Goal: Task Accomplishment & Management: Use online tool/utility

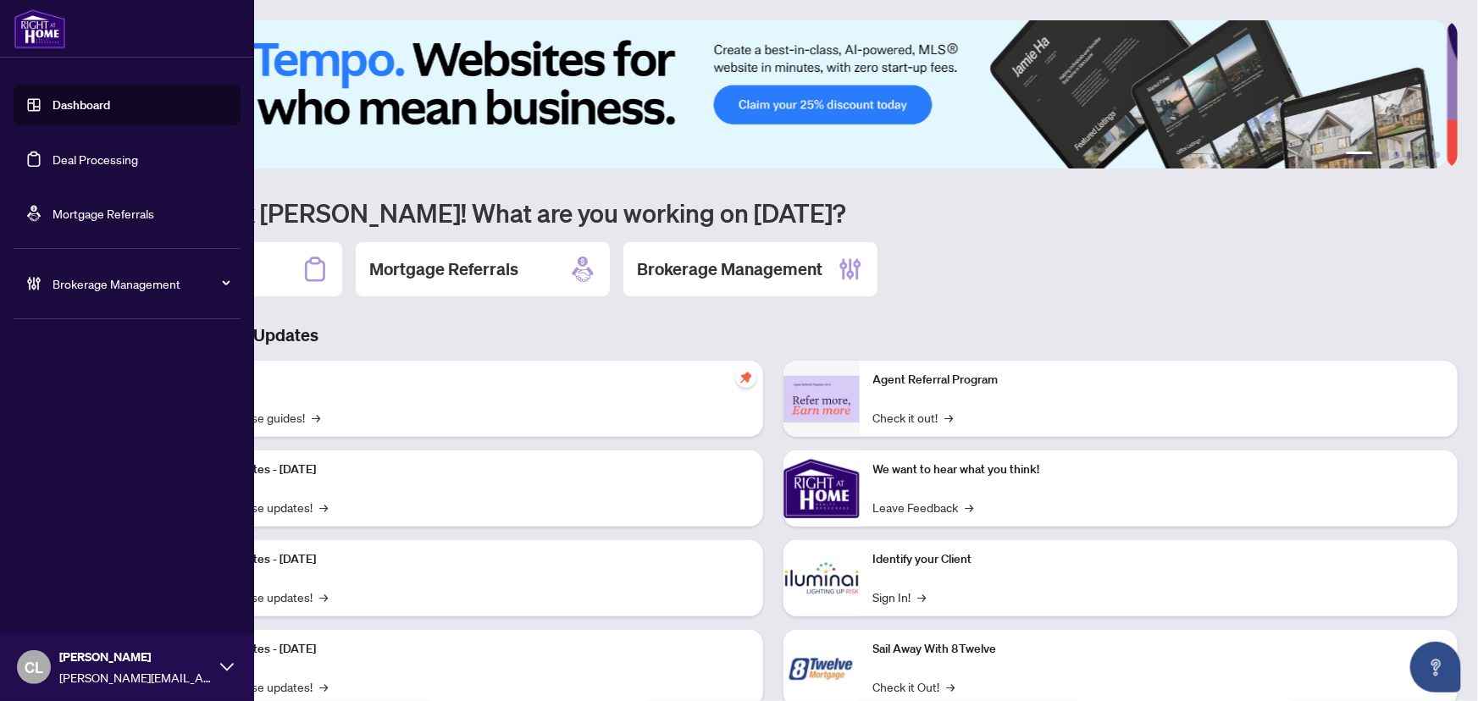
drag, startPoint x: 78, startPoint y: 158, endPoint x: 114, endPoint y: 168, distance: 36.8
click at [78, 158] on link "Deal Processing" at bounding box center [96, 159] width 86 height 15
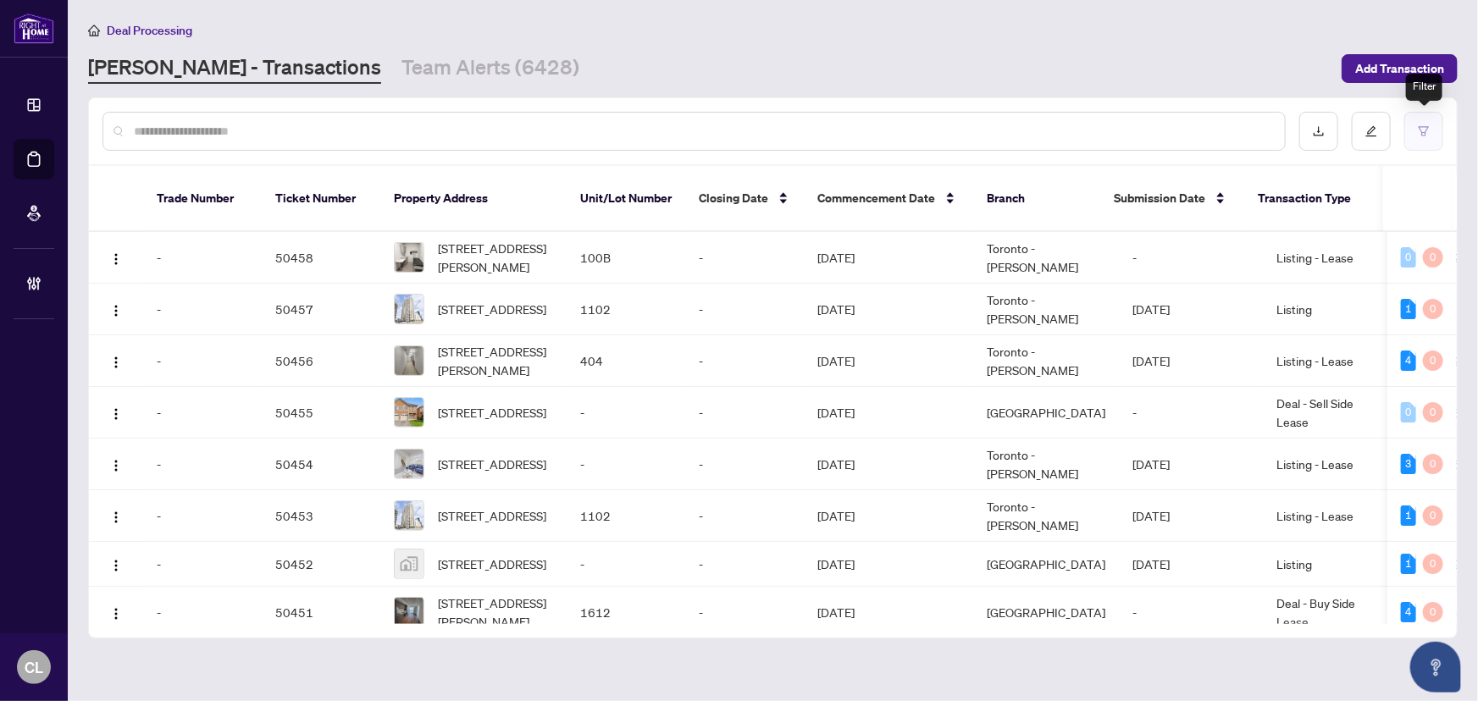
click at [1417, 131] on button "button" at bounding box center [1424, 131] width 39 height 39
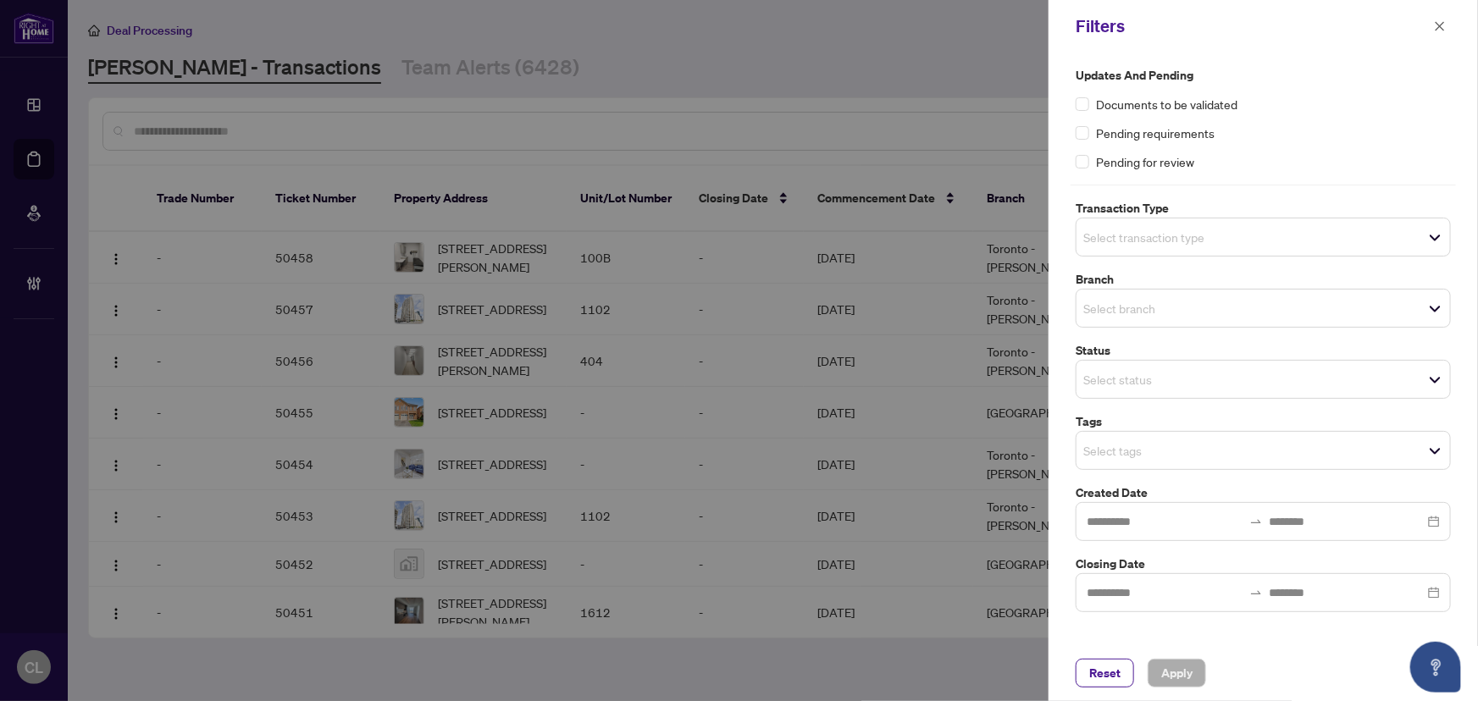
click at [1155, 244] on input "search" at bounding box center [1143, 237] width 119 height 20
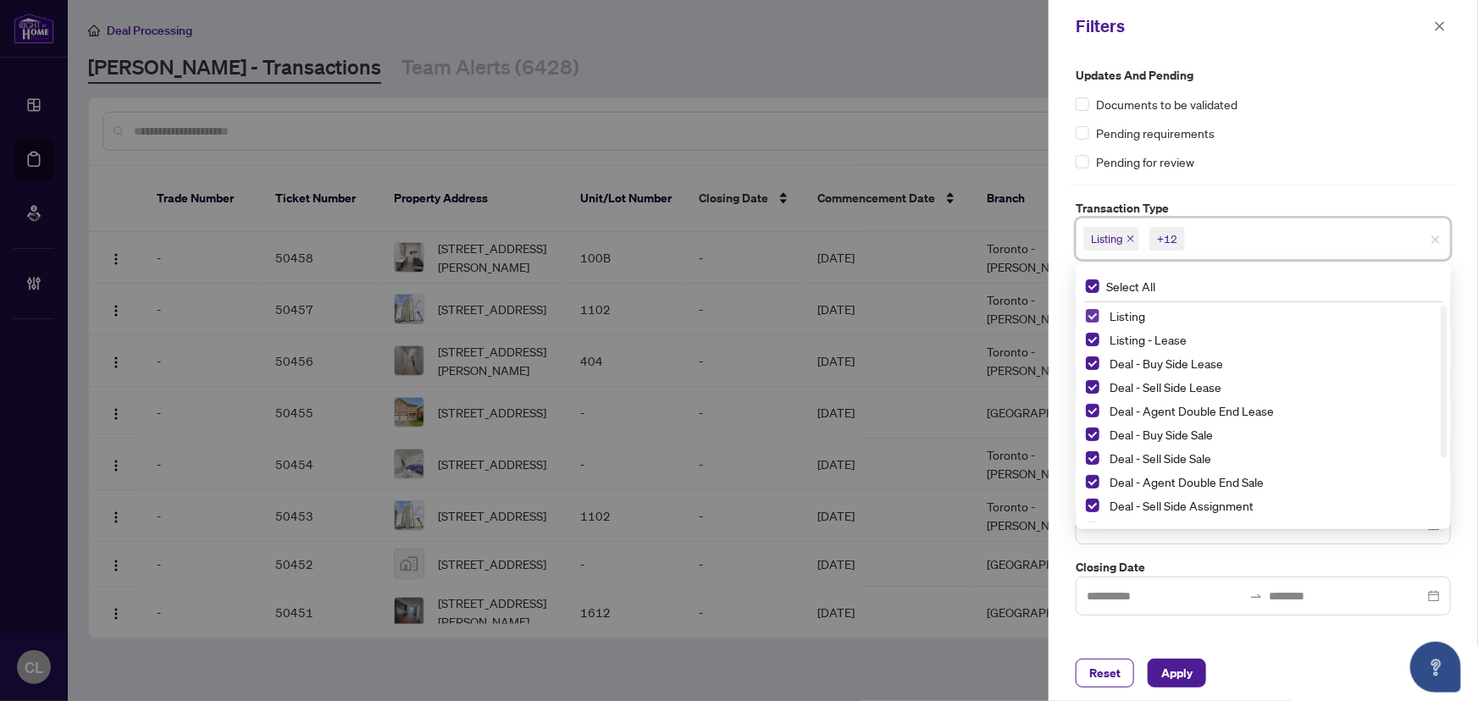
click at [1095, 312] on span "Select Listing" at bounding box center [1093, 316] width 14 height 14
click at [1098, 331] on div "Listing - Lease" at bounding box center [1263, 340] width 355 height 20
click at [1091, 345] on span "Select Listing - Lease" at bounding box center [1093, 340] width 14 height 14
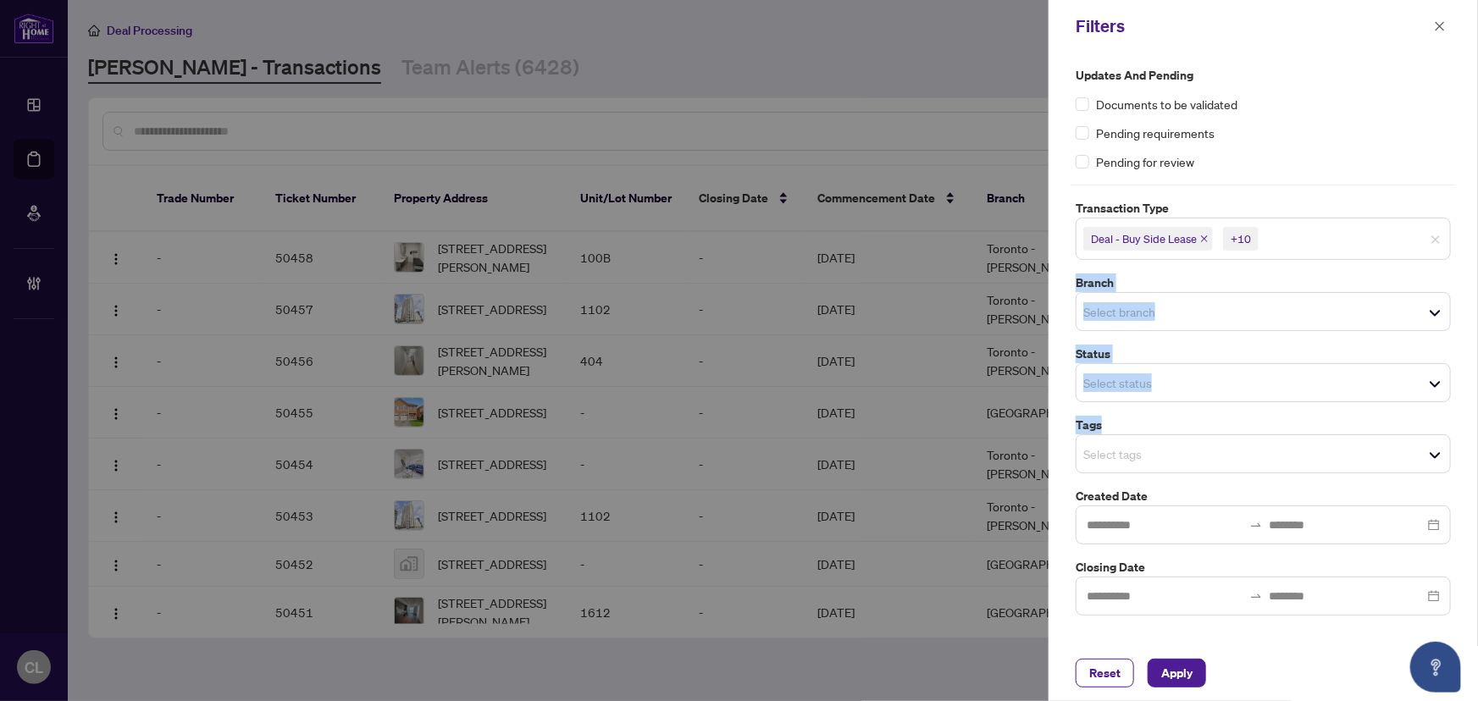
drag, startPoint x: 1476, startPoint y: 265, endPoint x: 1471, endPoint y: 402, distance: 137.3
click at [1478, 425] on div "Updates and Pending Documents to be validated Pending requirements Pending for …" at bounding box center [1264, 349] width 430 height 593
click at [1315, 168] on div "Pending for review" at bounding box center [1263, 161] width 375 height 19
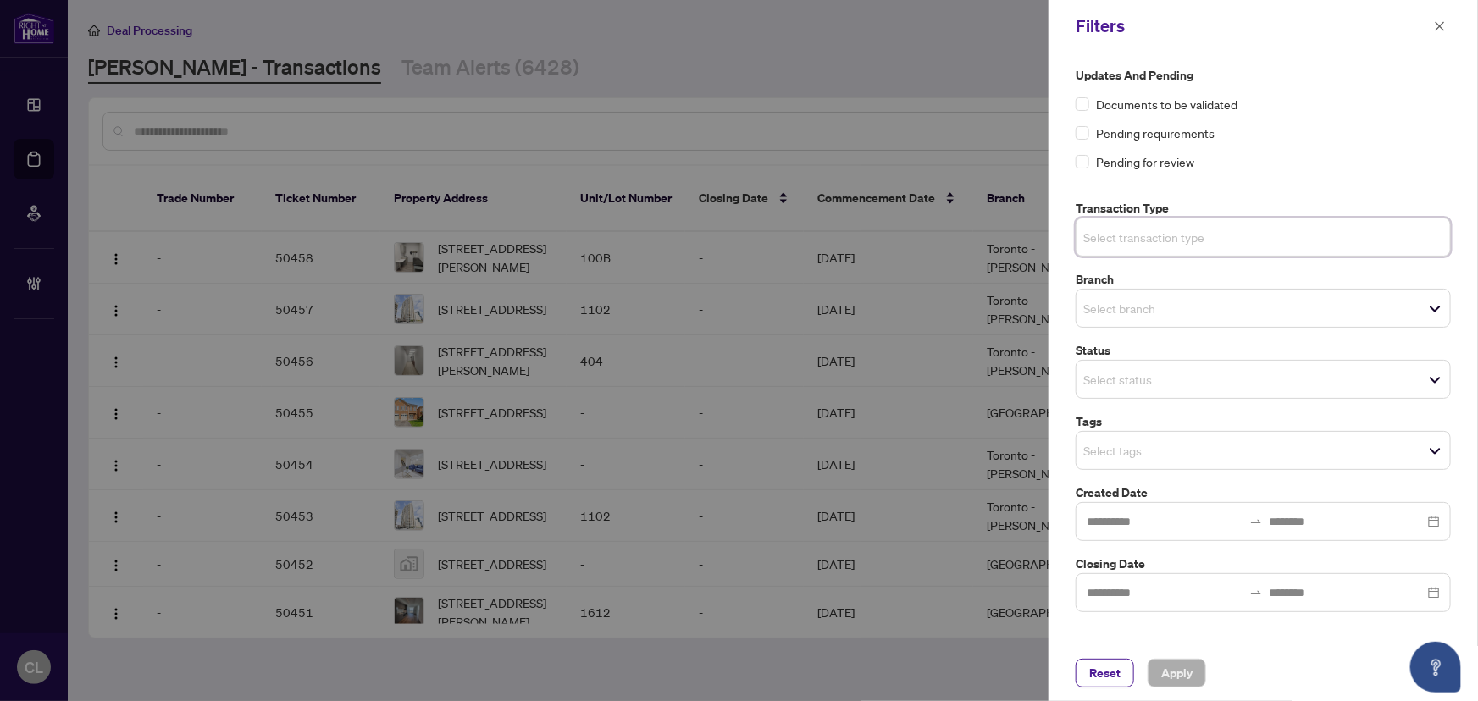
click at [1146, 240] on input "search" at bounding box center [1143, 237] width 119 height 20
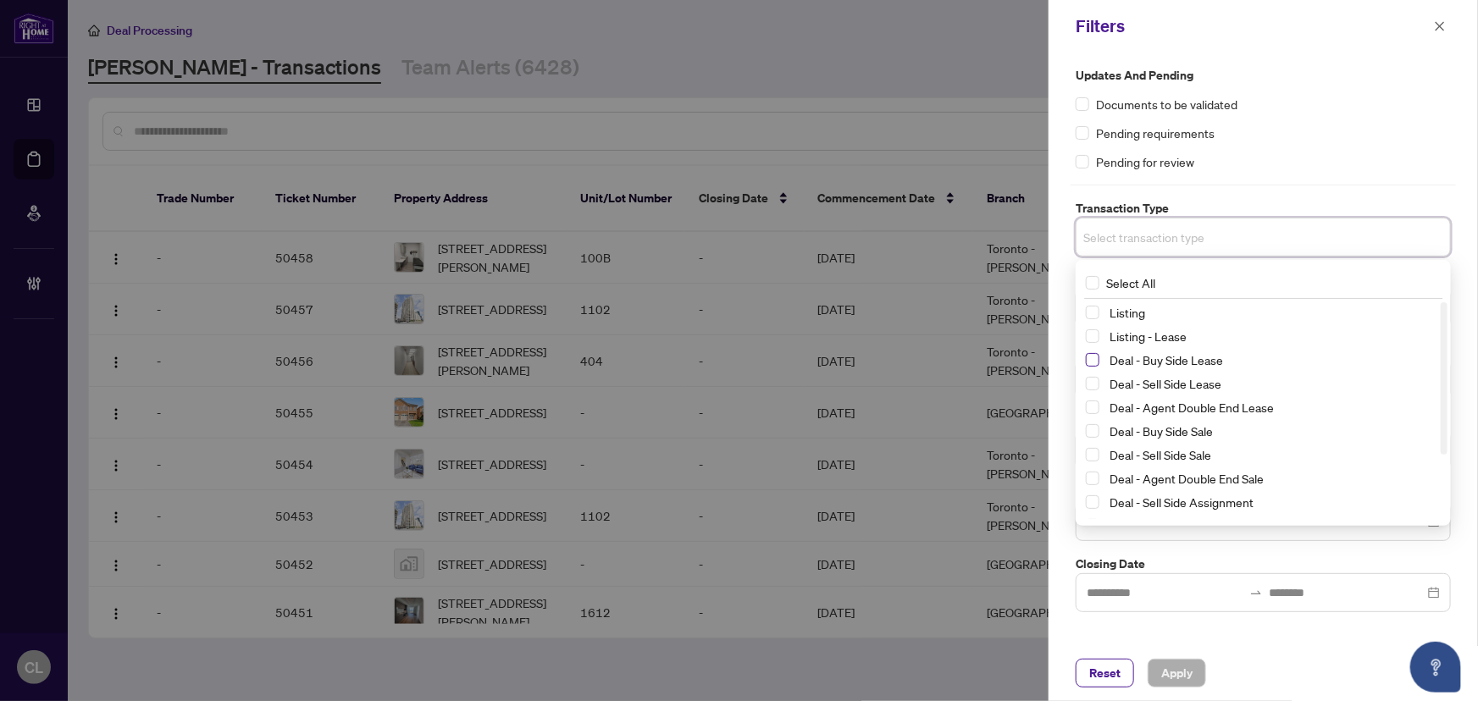
click at [1091, 360] on span "Select Deal - Buy Side Lease" at bounding box center [1093, 360] width 14 height 14
click at [1093, 380] on span "Select Deal - Sell Side Lease" at bounding box center [1093, 387] width 14 height 14
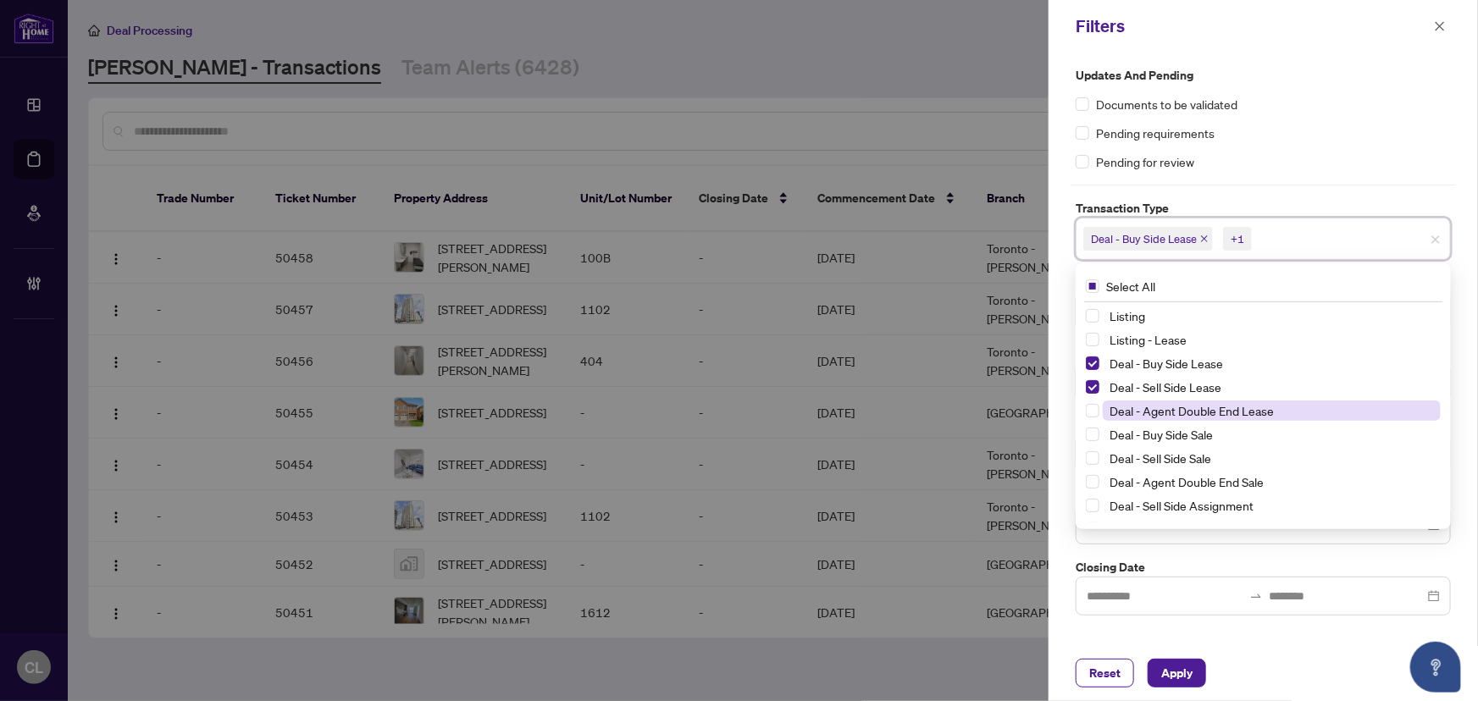
click at [1103, 408] on span "Deal - Agent Double End Lease" at bounding box center [1272, 411] width 338 height 20
click at [1096, 433] on span "Select Deal - Buy Side Sale" at bounding box center [1093, 435] width 14 height 14
drag, startPoint x: 1093, startPoint y: 452, endPoint x: 1091, endPoint y: 474, distance: 22.1
click at [1095, 454] on span "Select Deal - Sell Side Sale" at bounding box center [1093, 459] width 14 height 14
click at [1091, 475] on span "Select Deal - Agent Double End Sale" at bounding box center [1093, 482] width 14 height 14
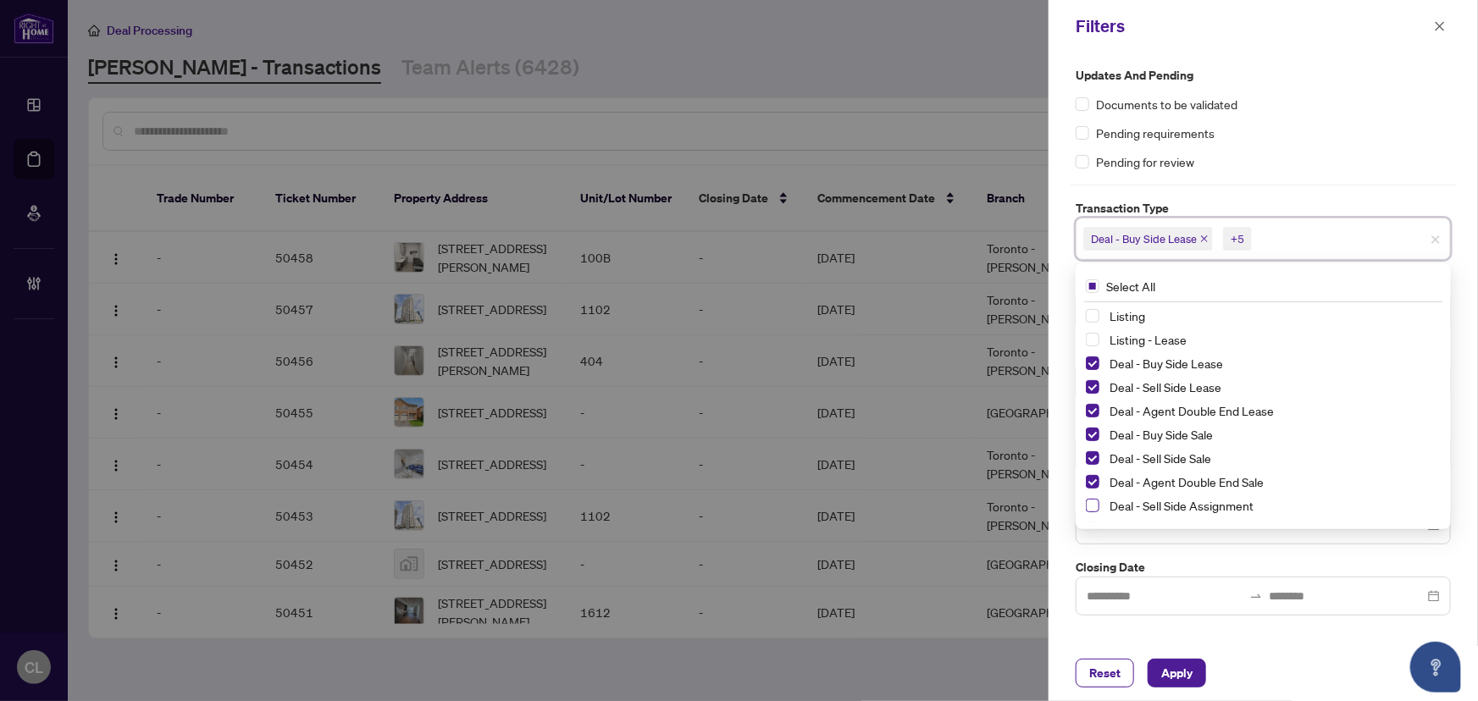
click at [1097, 511] on span "Select Deal - Sell Side Assignment" at bounding box center [1093, 506] width 14 height 14
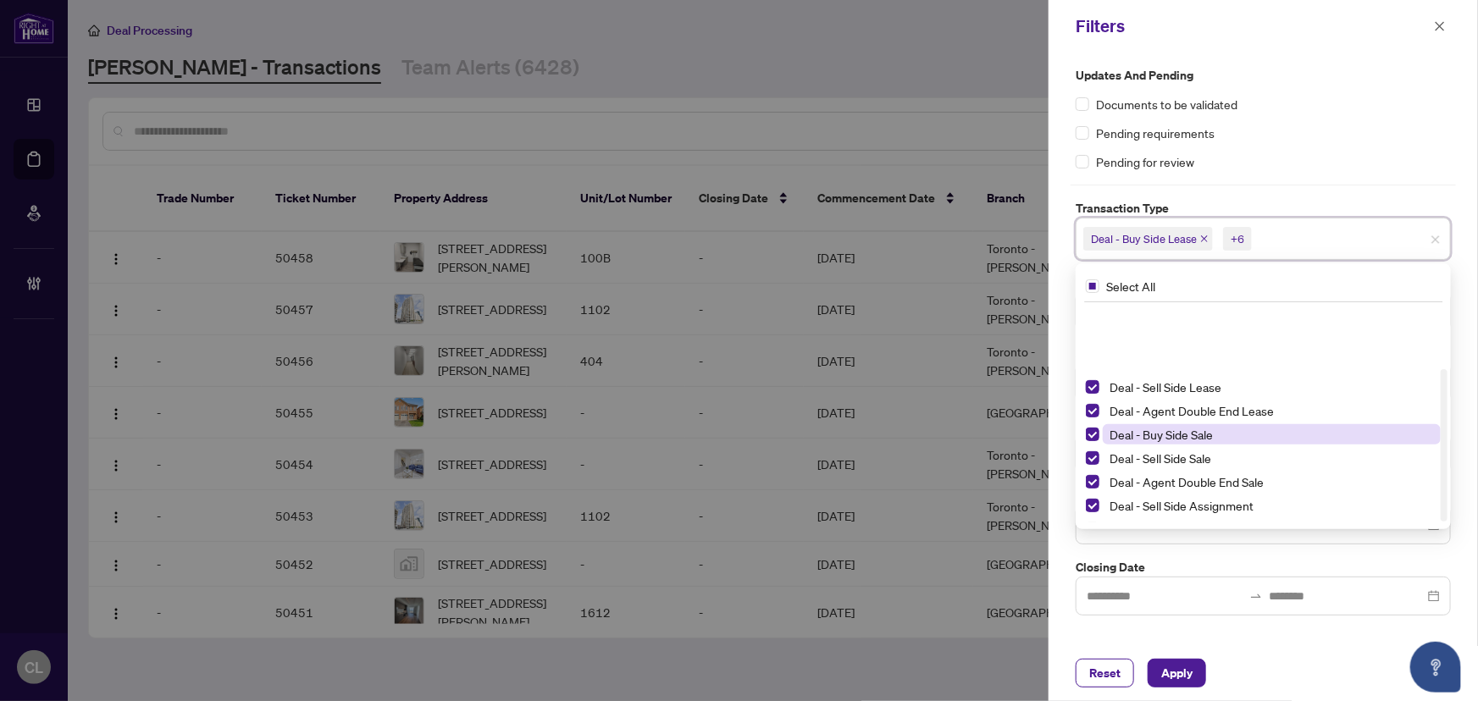
scroll to position [91, 0]
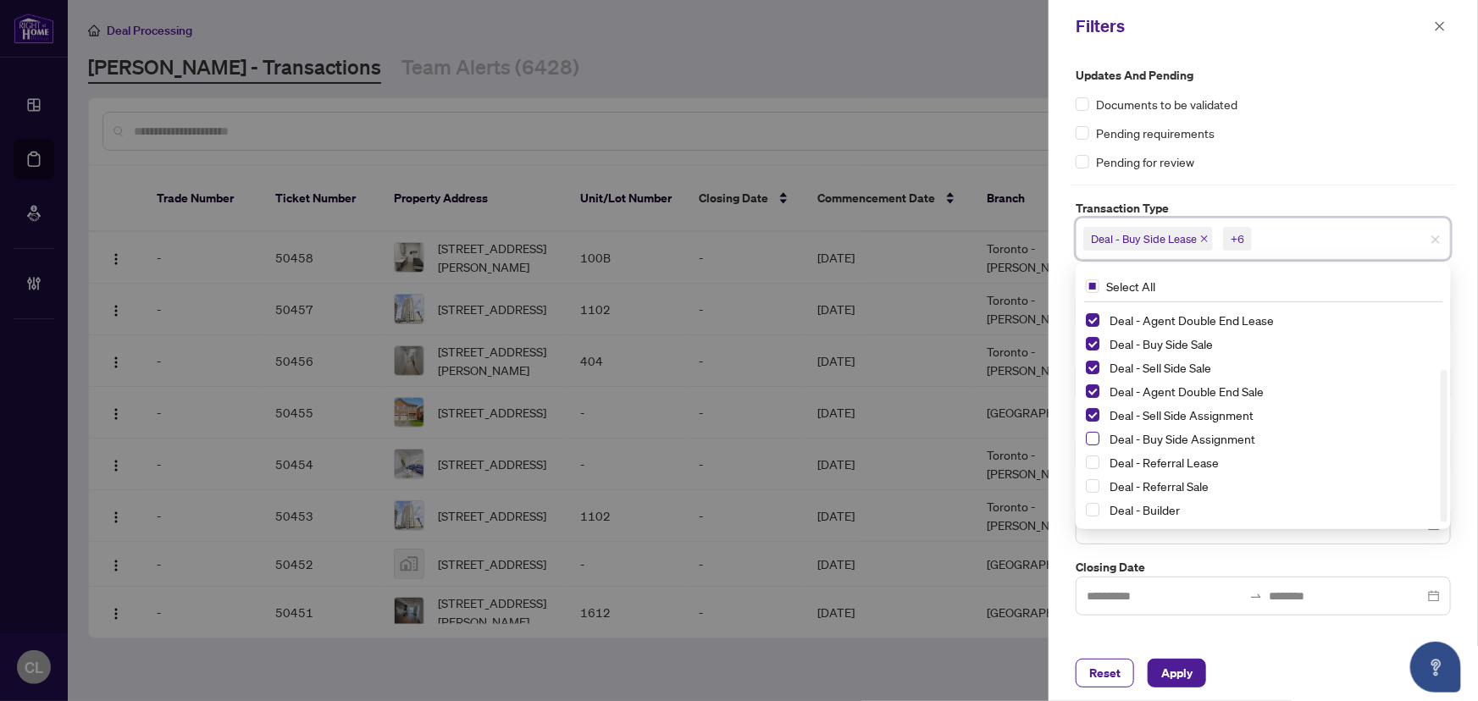
click at [1090, 439] on span "Select Deal - Buy Side Assignment" at bounding box center [1093, 439] width 14 height 14
click at [984, 87] on div at bounding box center [739, 350] width 1478 height 701
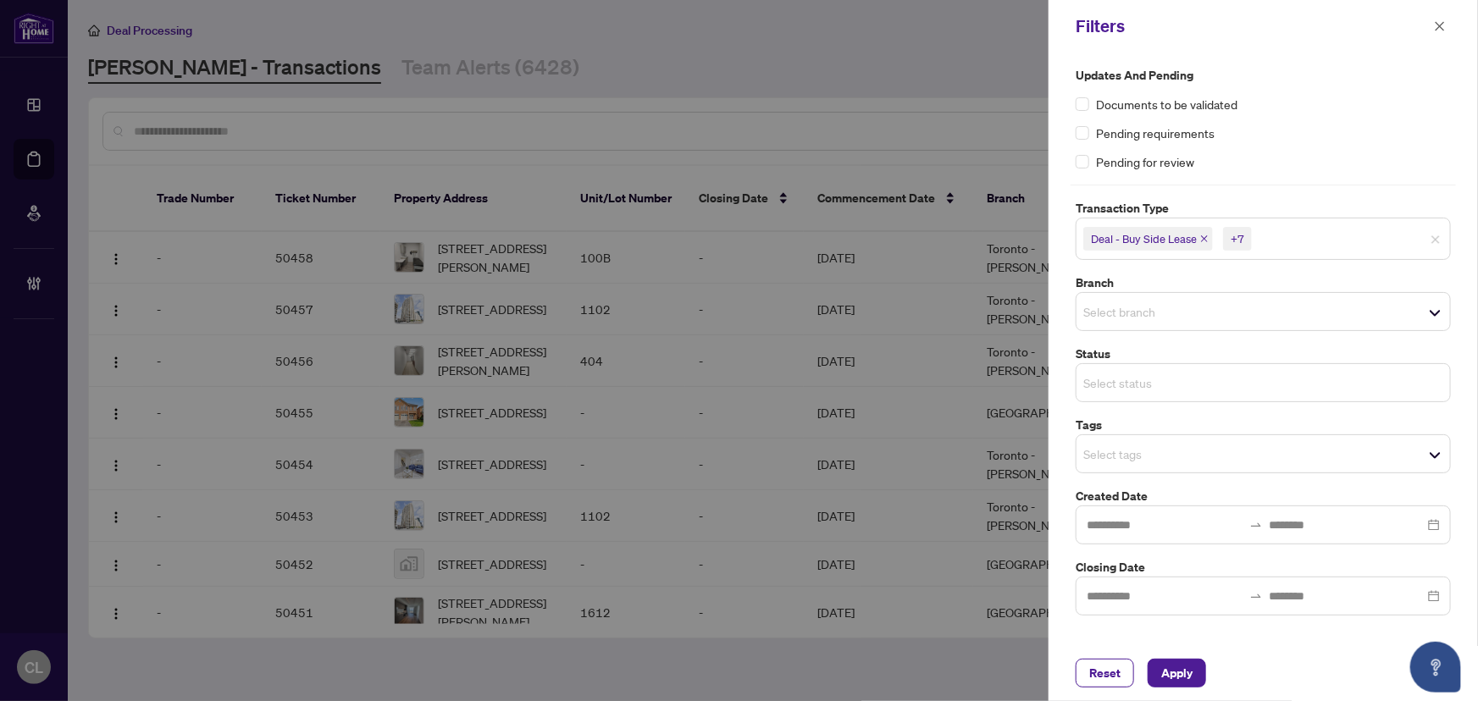
click at [1130, 376] on input "search" at bounding box center [1143, 383] width 119 height 20
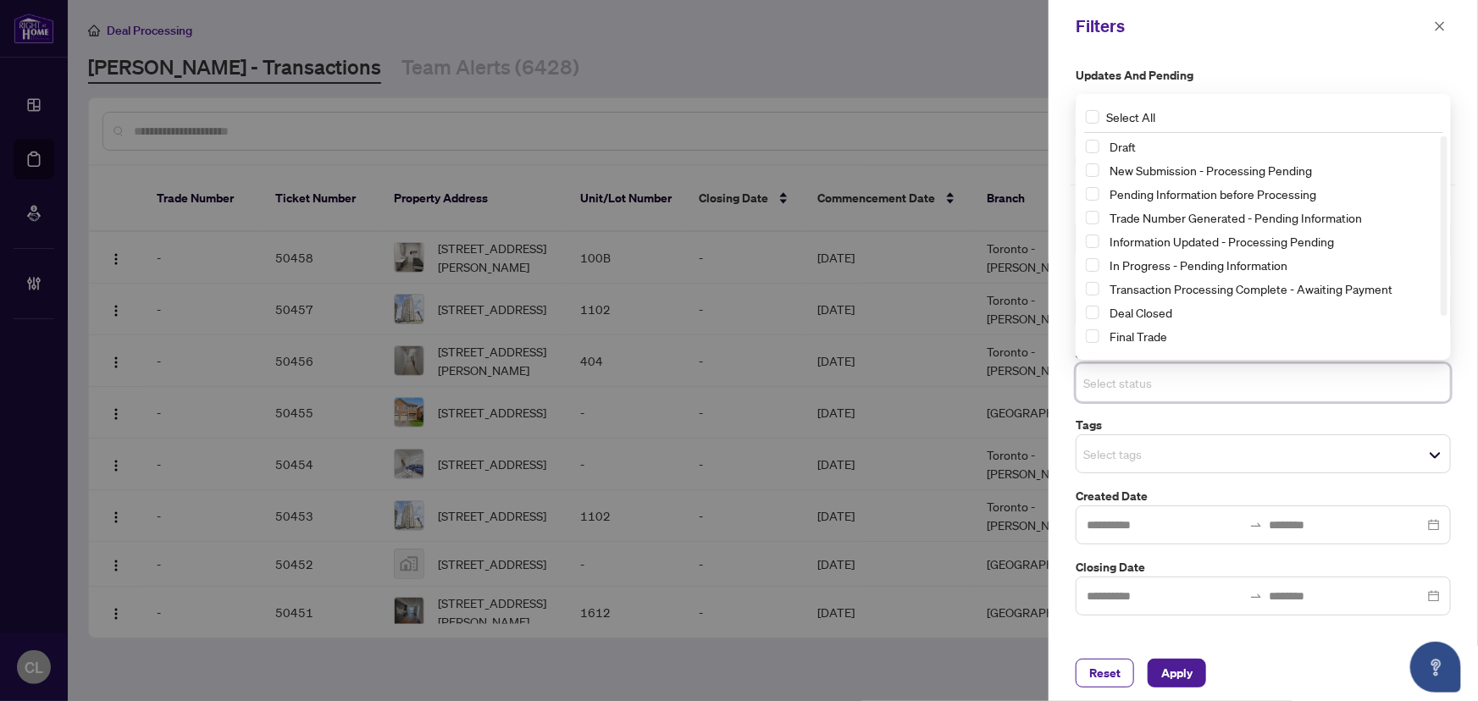
click at [1139, 444] on input "search" at bounding box center [1143, 454] width 119 height 20
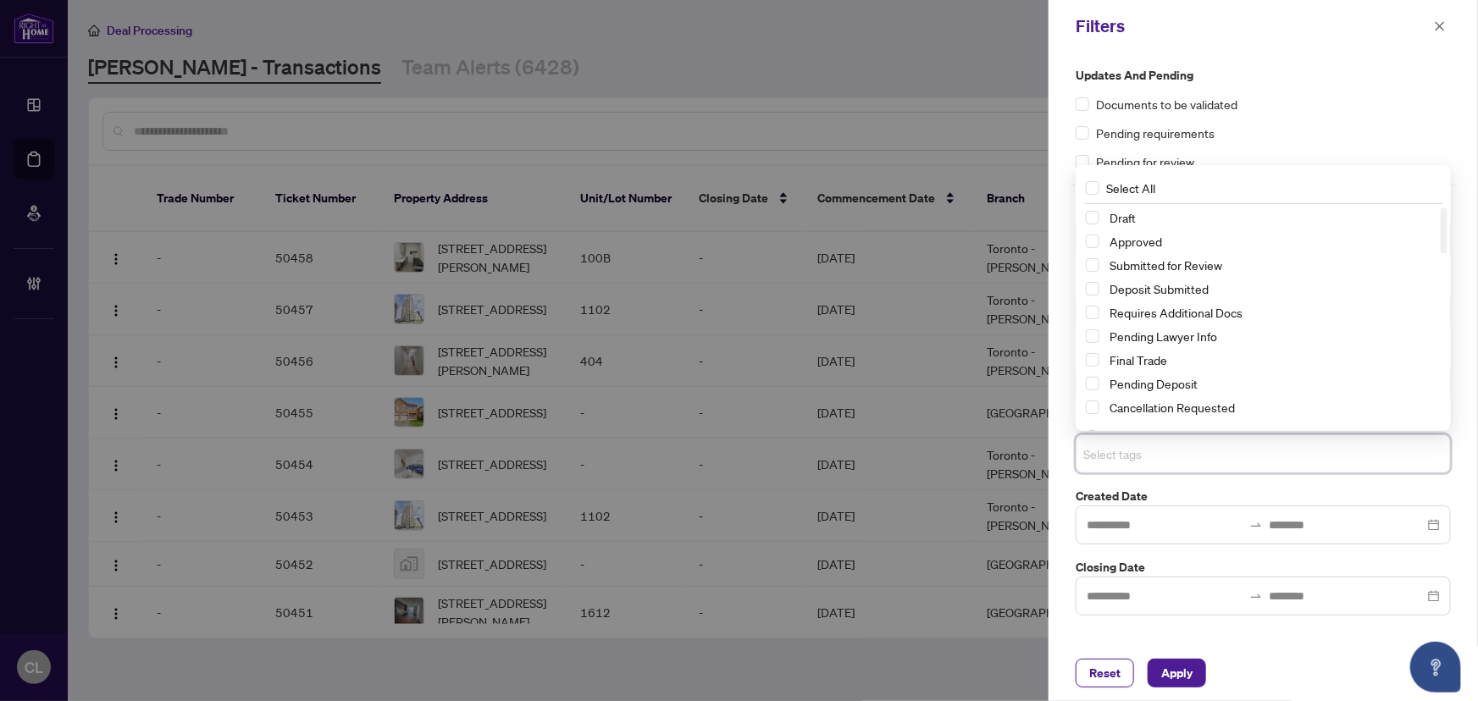
drag, startPoint x: 1245, startPoint y: 269, endPoint x: 1237, endPoint y: 274, distance: 9.9
click at [1245, 269] on span "Submitted for Review" at bounding box center [1272, 265] width 338 height 20
click at [934, 103] on div at bounding box center [739, 350] width 1478 height 701
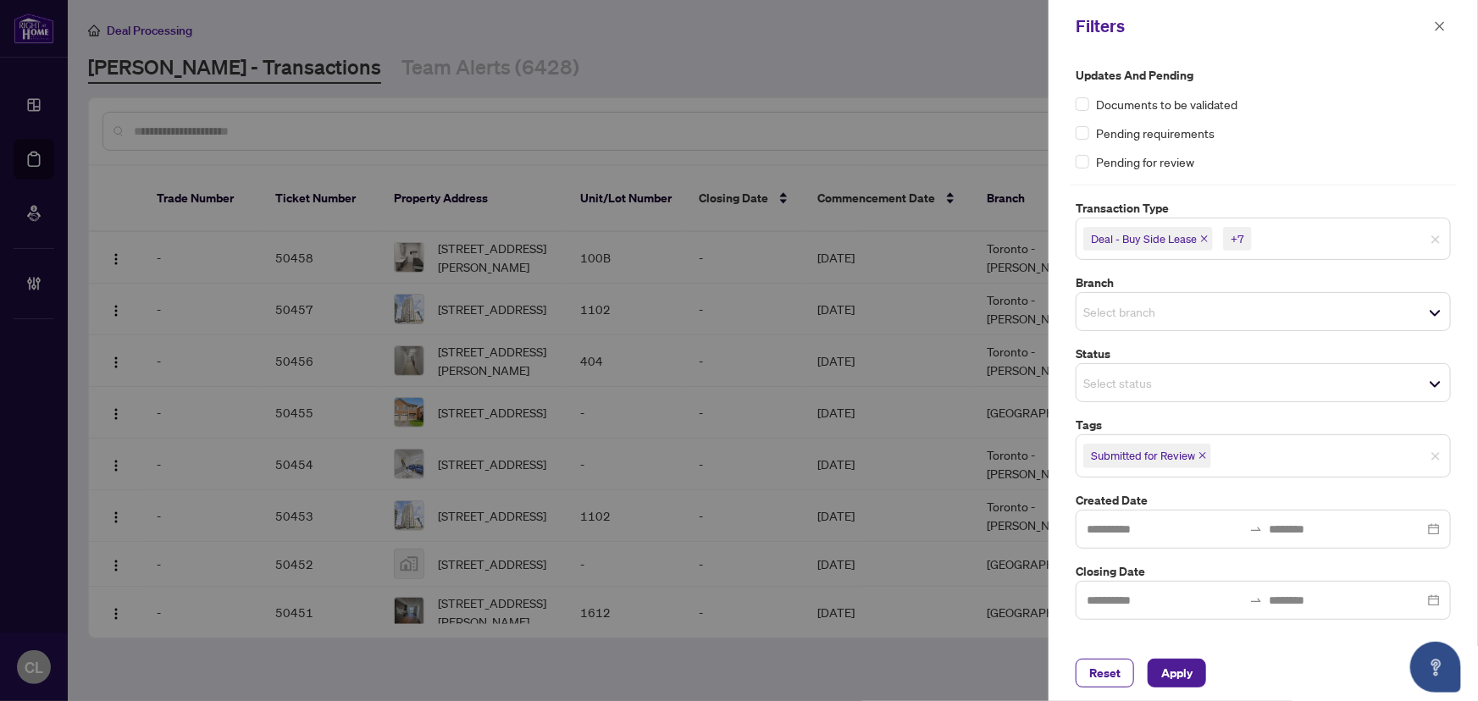
click at [1093, 305] on input "search" at bounding box center [1143, 312] width 119 height 20
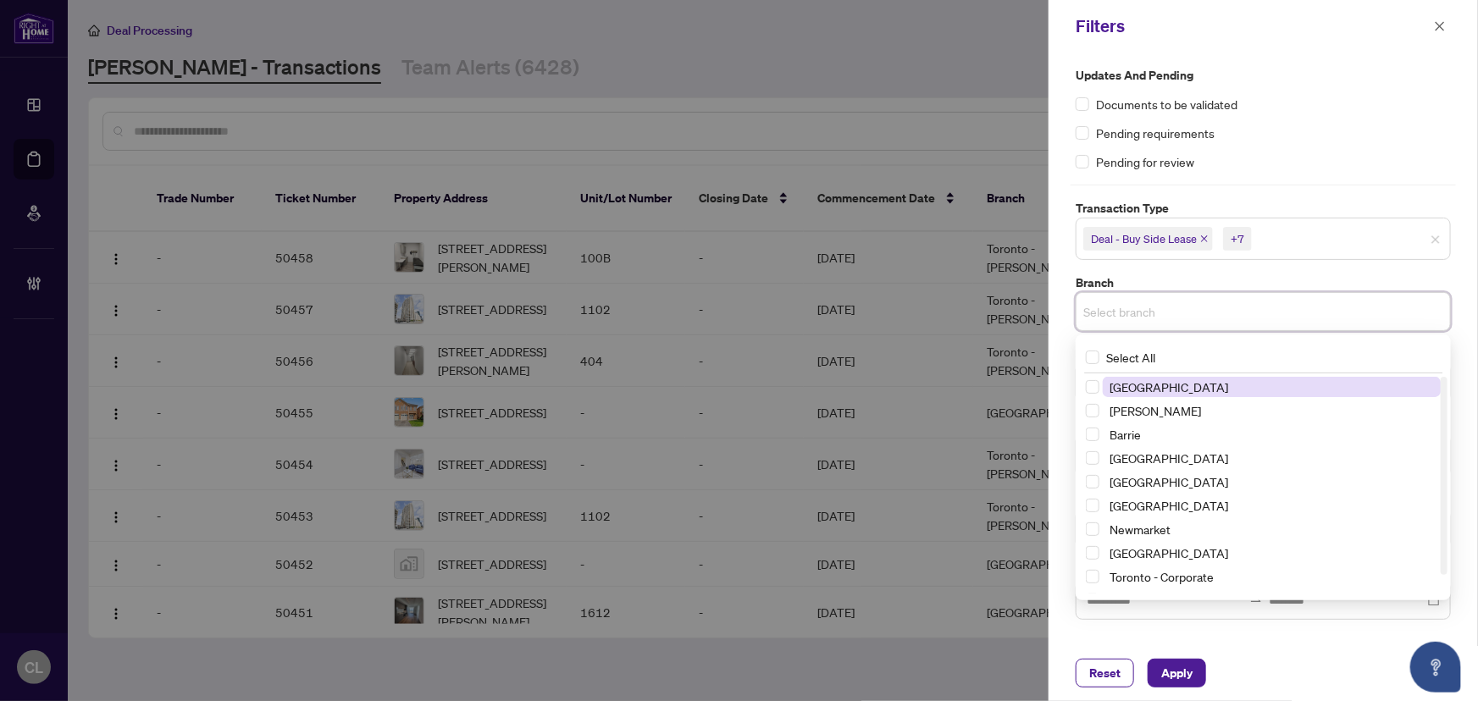
click at [1112, 391] on span "[GEOGRAPHIC_DATA]" at bounding box center [1169, 387] width 119 height 15
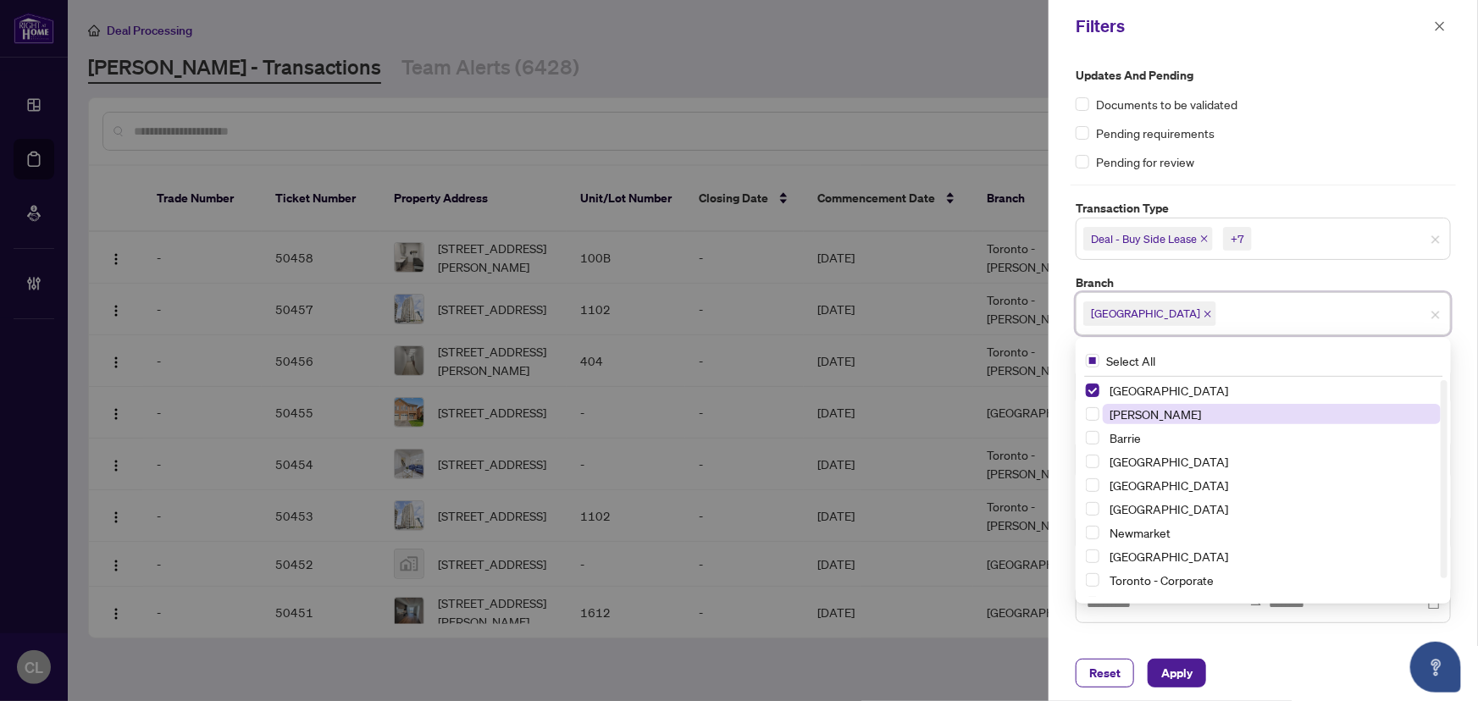
click at [1123, 408] on span "[PERSON_NAME]" at bounding box center [1155, 414] width 91 height 15
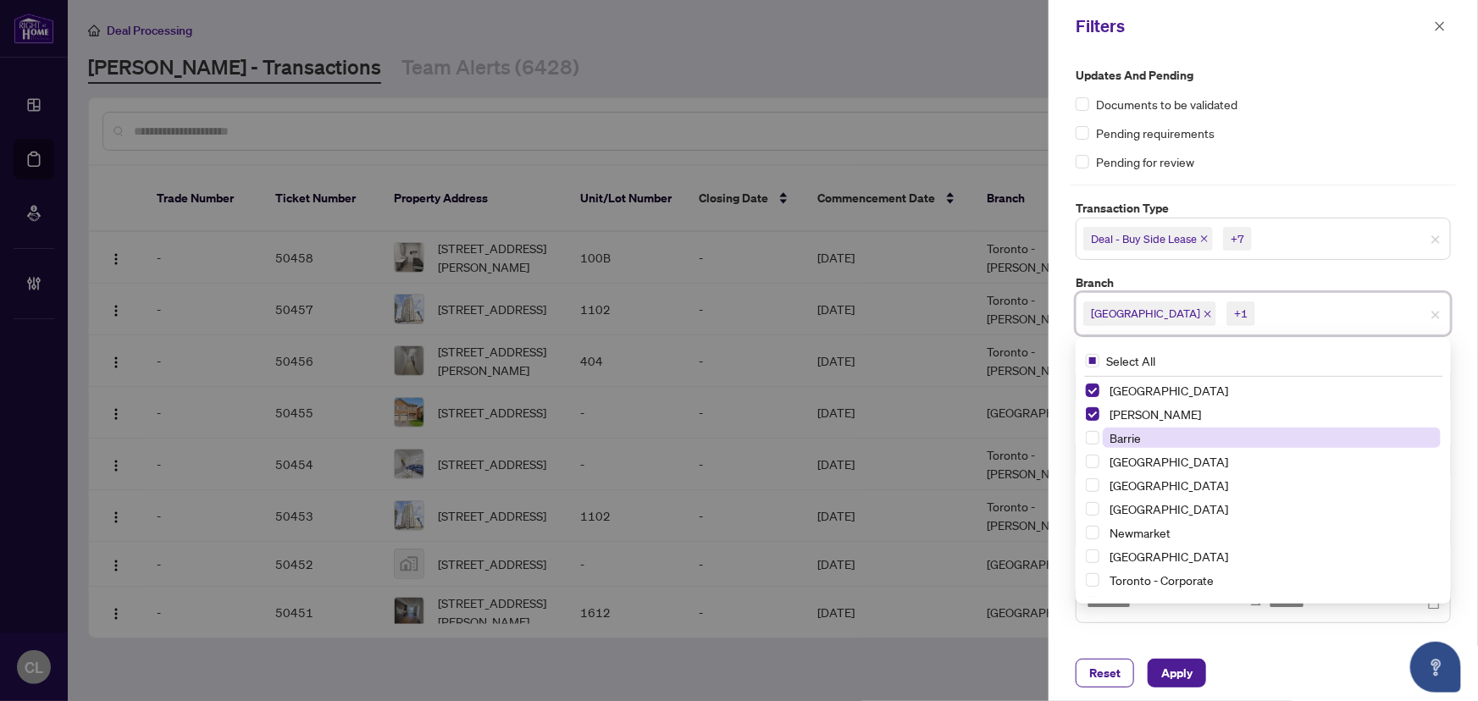
click at [1126, 437] on span "Barrie" at bounding box center [1125, 437] width 31 height 15
click at [1095, 484] on span "Select Durham" at bounding box center [1093, 486] width 14 height 14
click at [1093, 533] on span "Select Newmarket" at bounding box center [1093, 533] width 14 height 14
click at [1094, 556] on span "Select Ottawa" at bounding box center [1093, 557] width 14 height 14
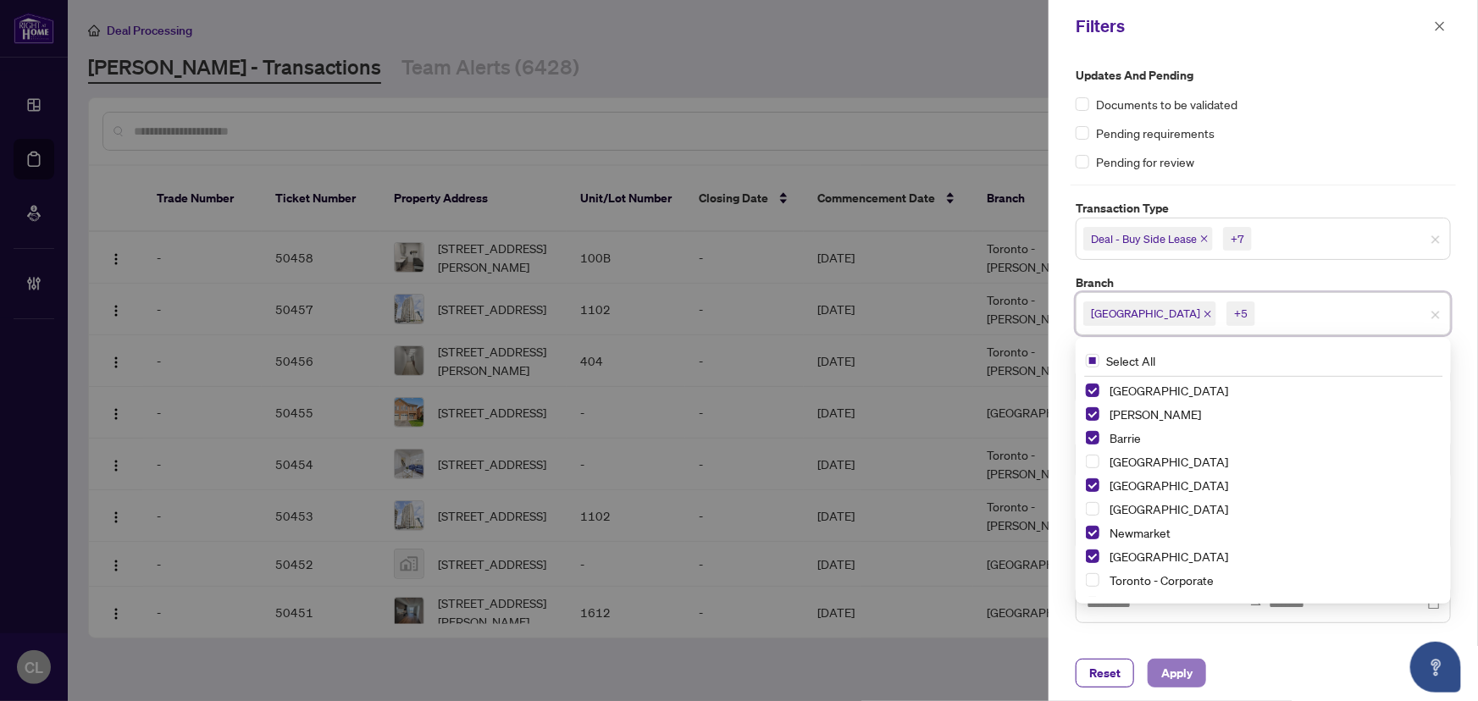
click at [1167, 666] on span "Apply" at bounding box center [1177, 673] width 31 height 27
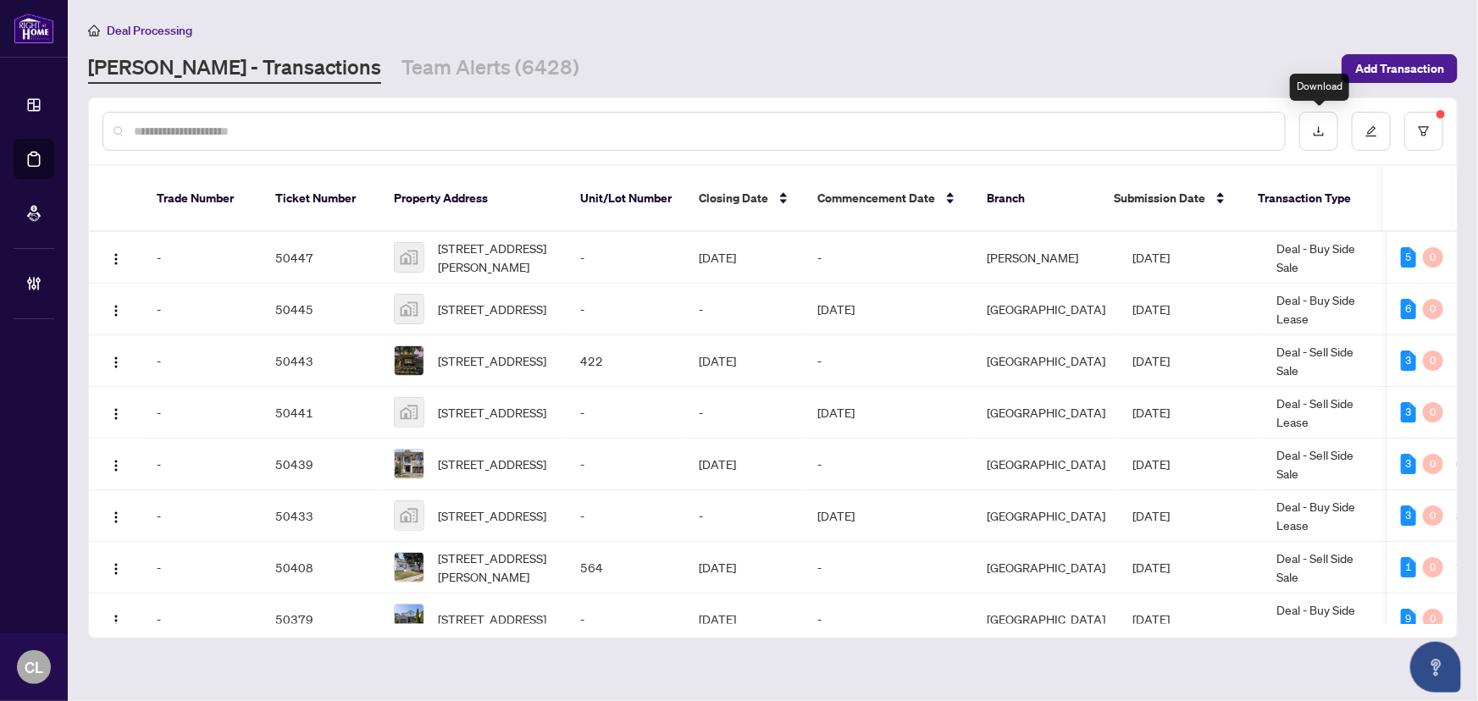
click at [1311, 92] on div "Download" at bounding box center [1319, 87] width 59 height 27
click at [1322, 122] on button "button" at bounding box center [1319, 131] width 39 height 39
click at [1428, 119] on button "button" at bounding box center [1424, 131] width 39 height 39
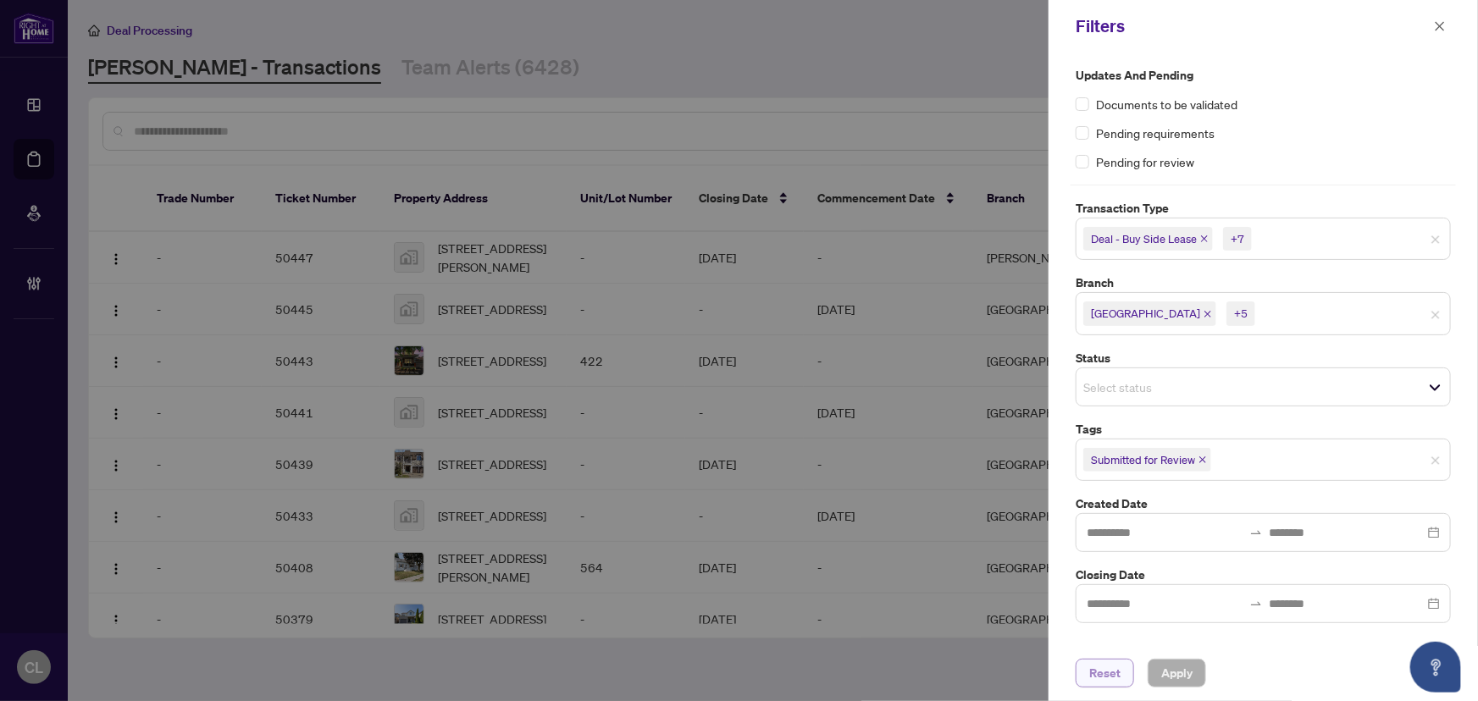
click at [1112, 672] on span "Reset" at bounding box center [1105, 673] width 31 height 27
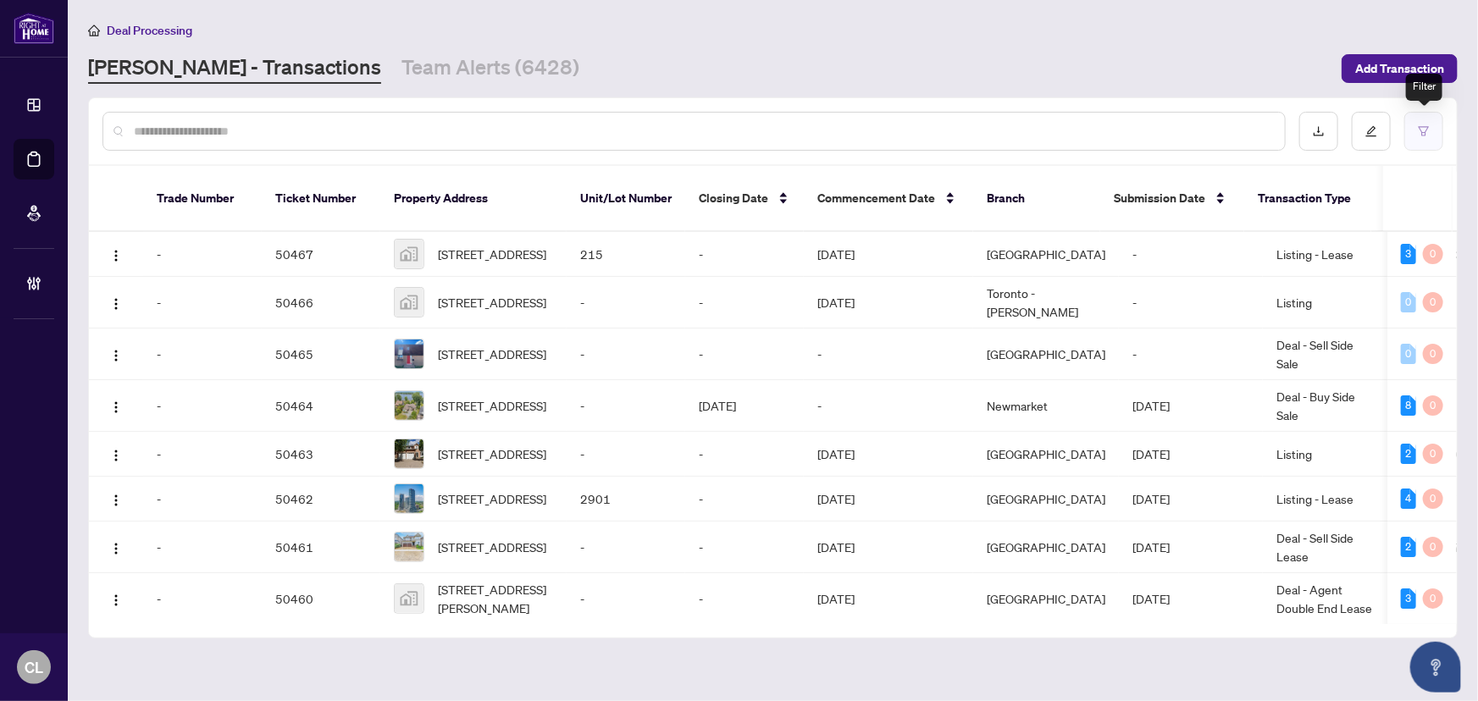
click at [1427, 133] on icon "filter" at bounding box center [1424, 131] width 12 height 12
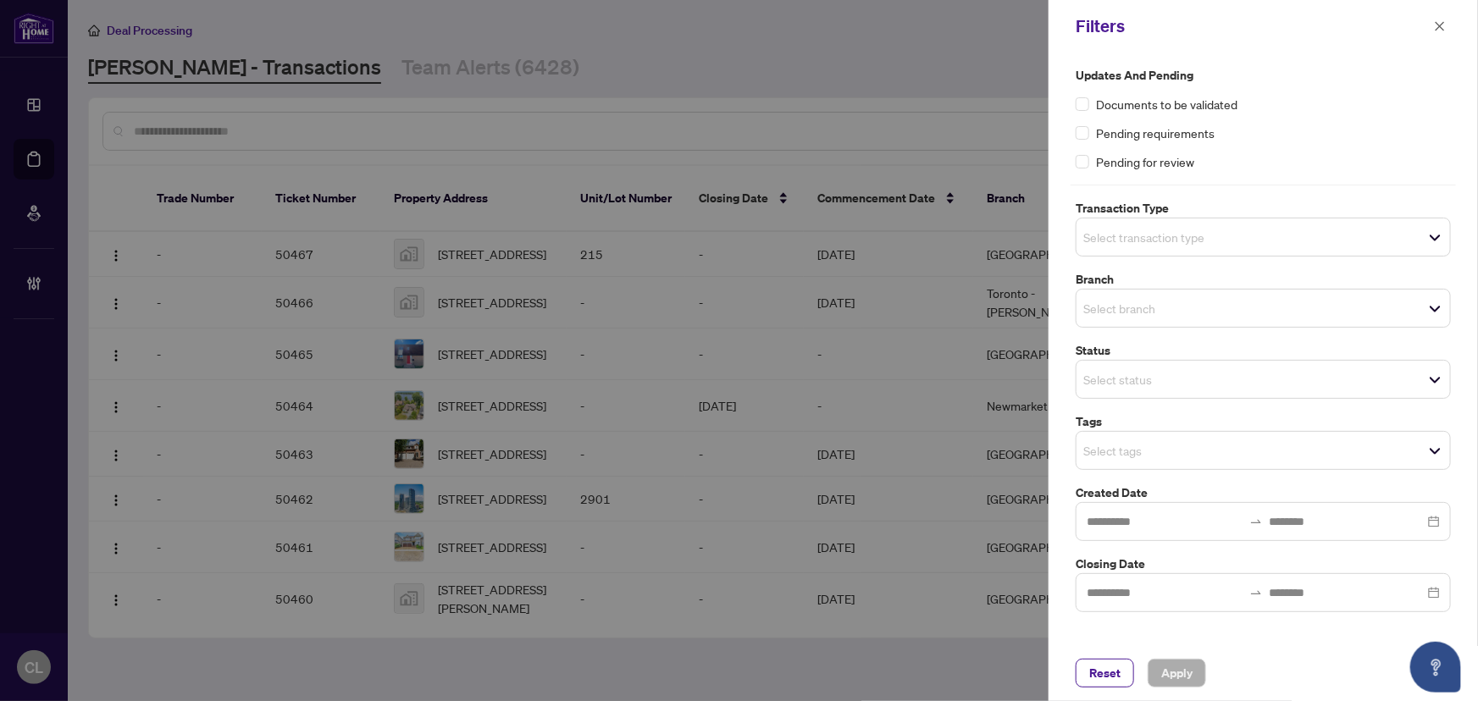
click at [1100, 245] on input "search" at bounding box center [1143, 237] width 119 height 20
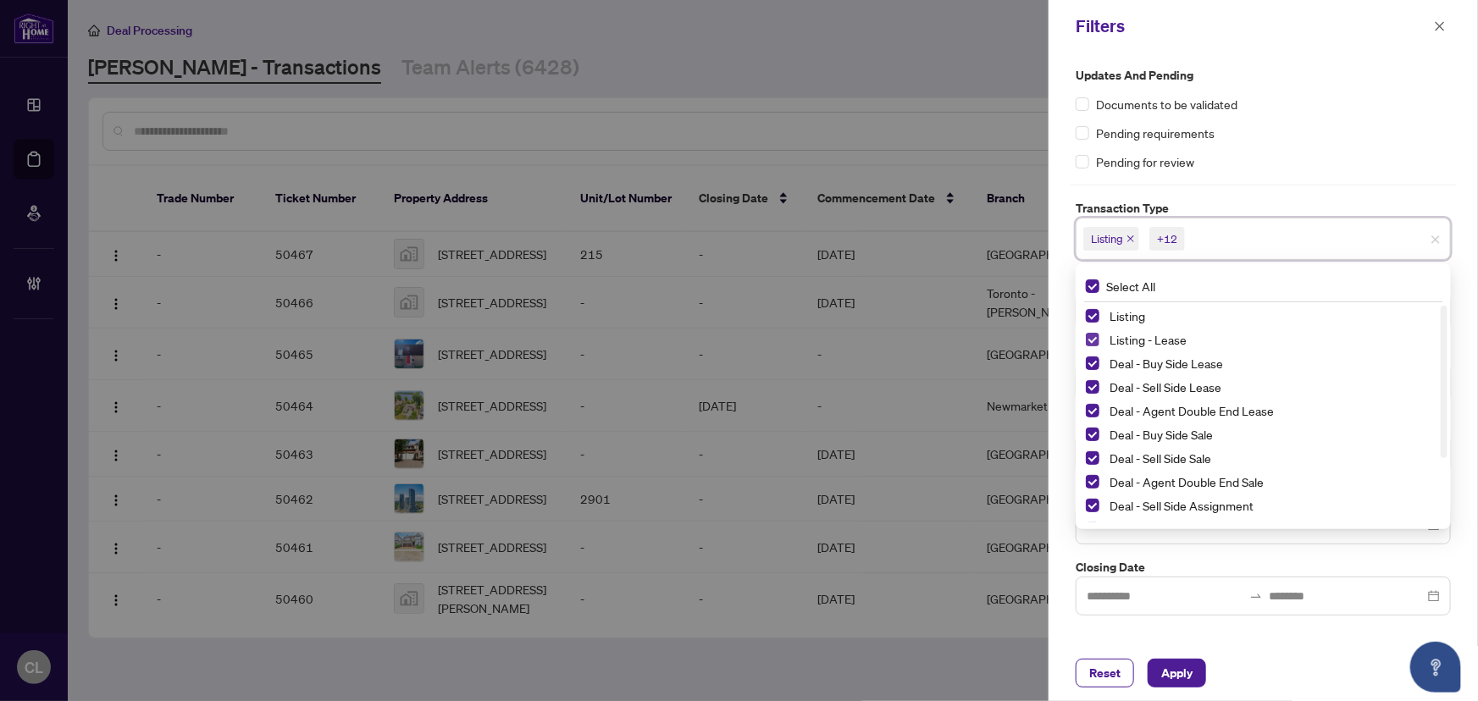
drag, startPoint x: 1095, startPoint y: 314, endPoint x: 1094, endPoint y: 333, distance: 18.7
click at [1095, 315] on span "Select Listing" at bounding box center [1093, 316] width 14 height 14
click at [1095, 339] on span "Select Listing - Lease" at bounding box center [1093, 340] width 14 height 14
click at [945, 78] on div at bounding box center [739, 350] width 1478 height 701
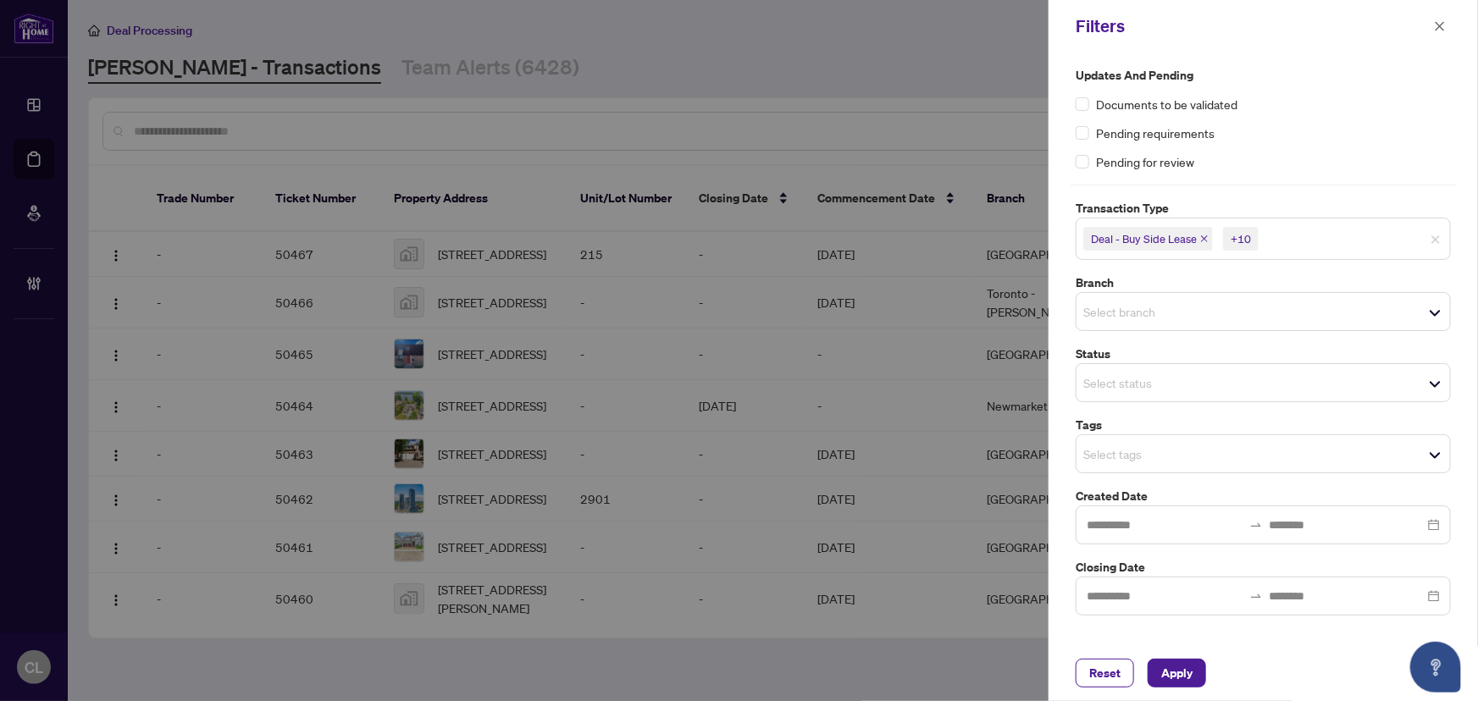
click at [1104, 313] on input "search" at bounding box center [1143, 312] width 119 height 20
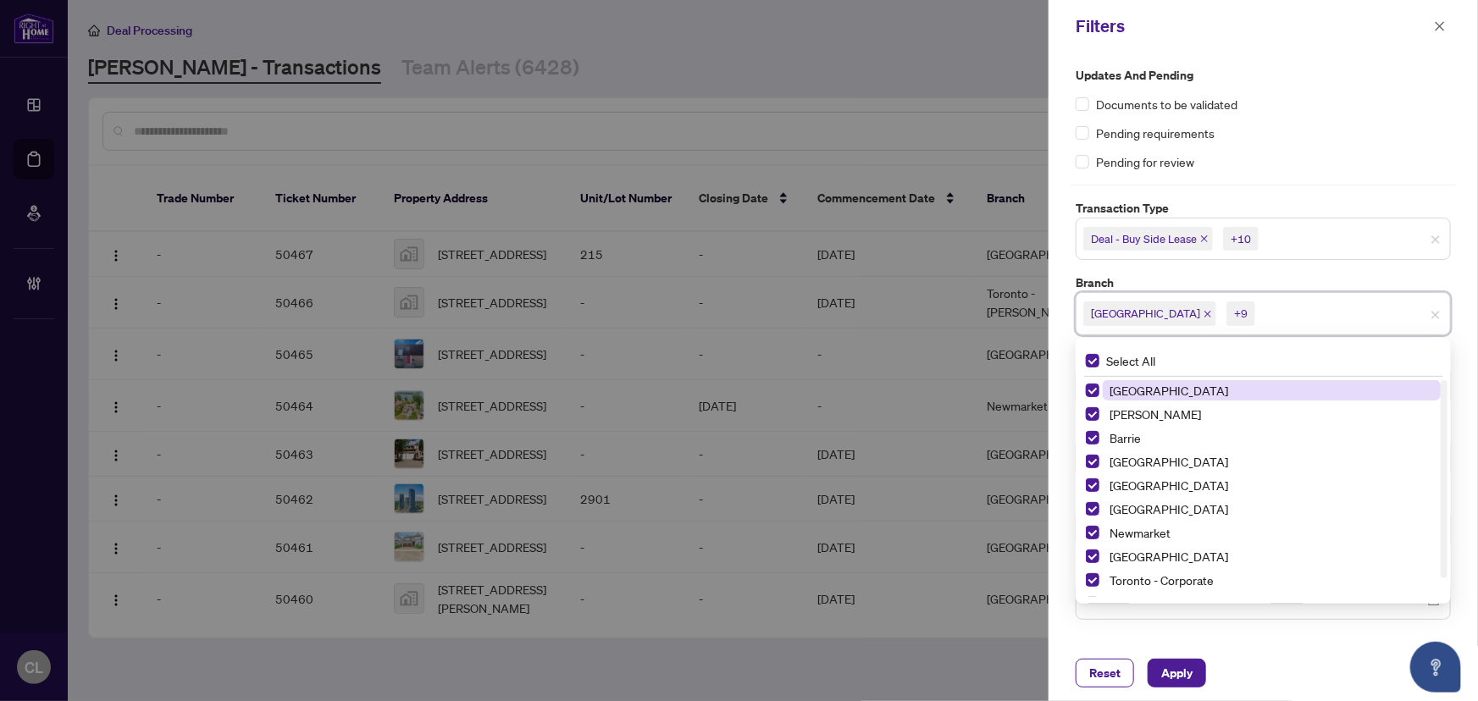
click at [901, 125] on div at bounding box center [739, 350] width 1478 height 701
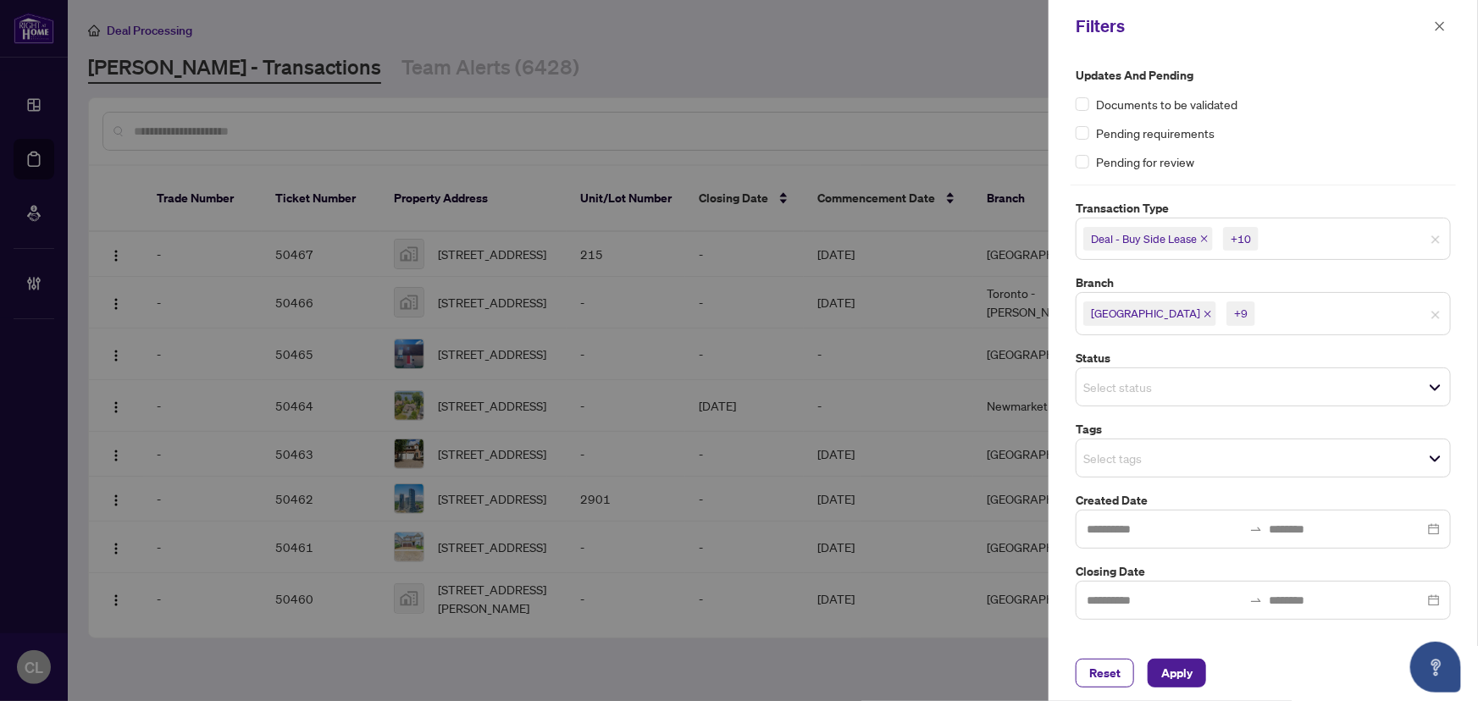
click at [1128, 453] on input "search" at bounding box center [1143, 458] width 119 height 20
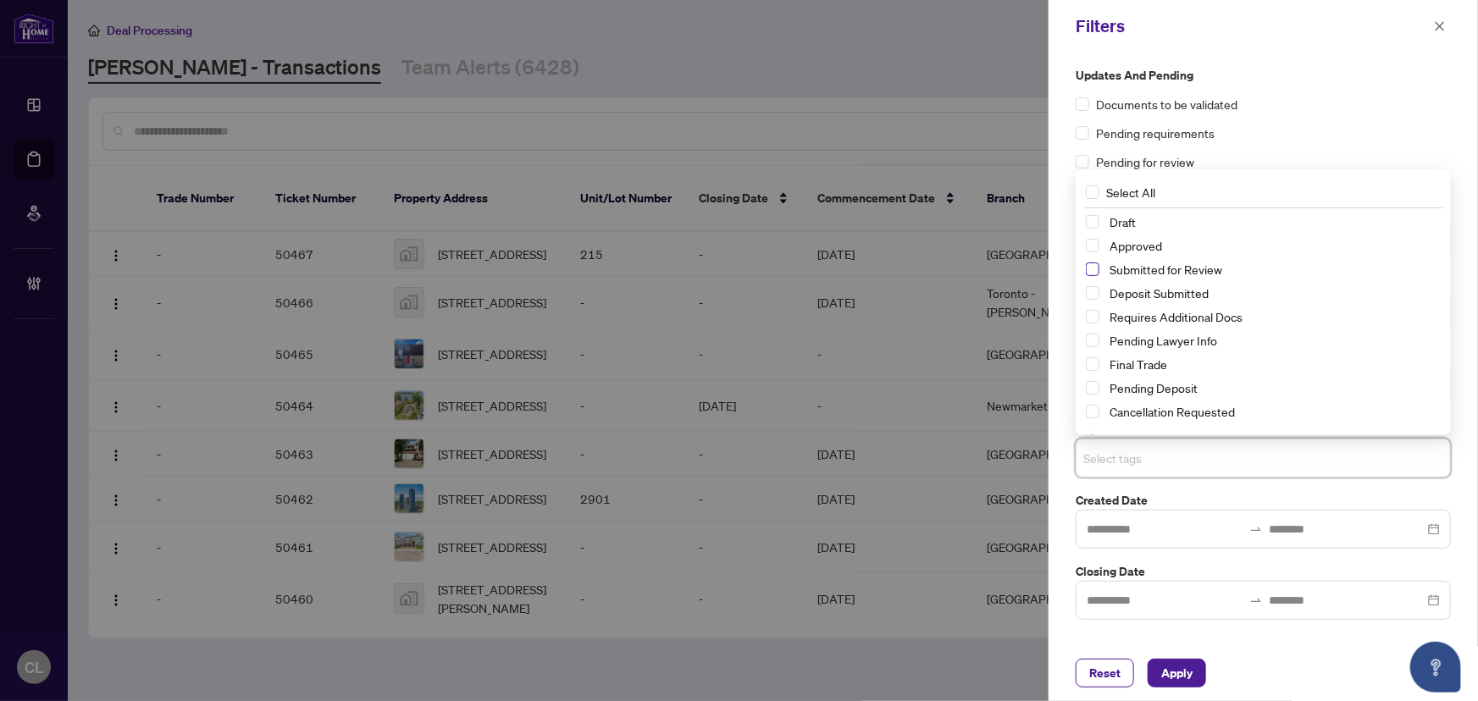
click at [1093, 264] on span "Select Submitted for Review" at bounding box center [1093, 270] width 14 height 14
click at [933, 75] on div at bounding box center [739, 350] width 1478 height 701
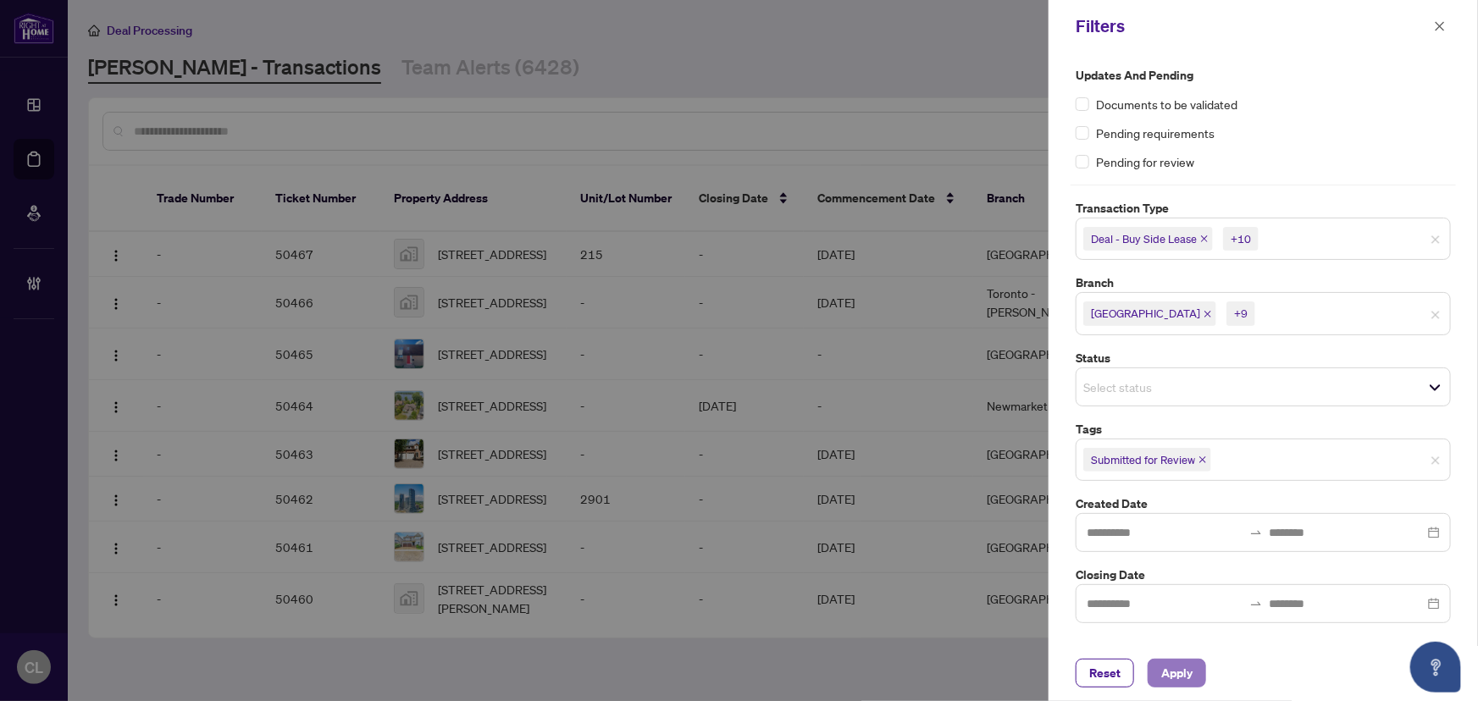
click at [1178, 677] on span "Apply" at bounding box center [1177, 673] width 31 height 27
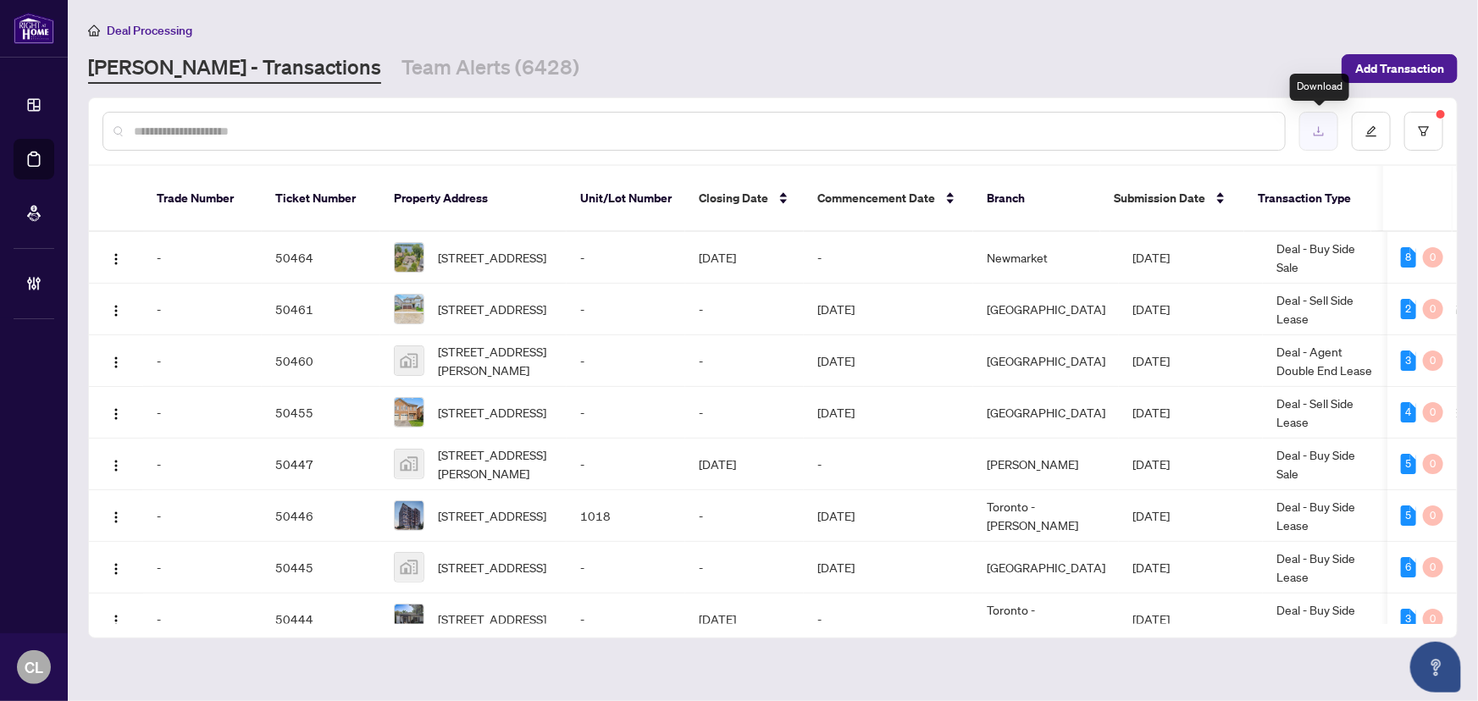
click at [1318, 136] on button "button" at bounding box center [1319, 131] width 39 height 39
